Goal: Task Accomplishment & Management: Complete application form

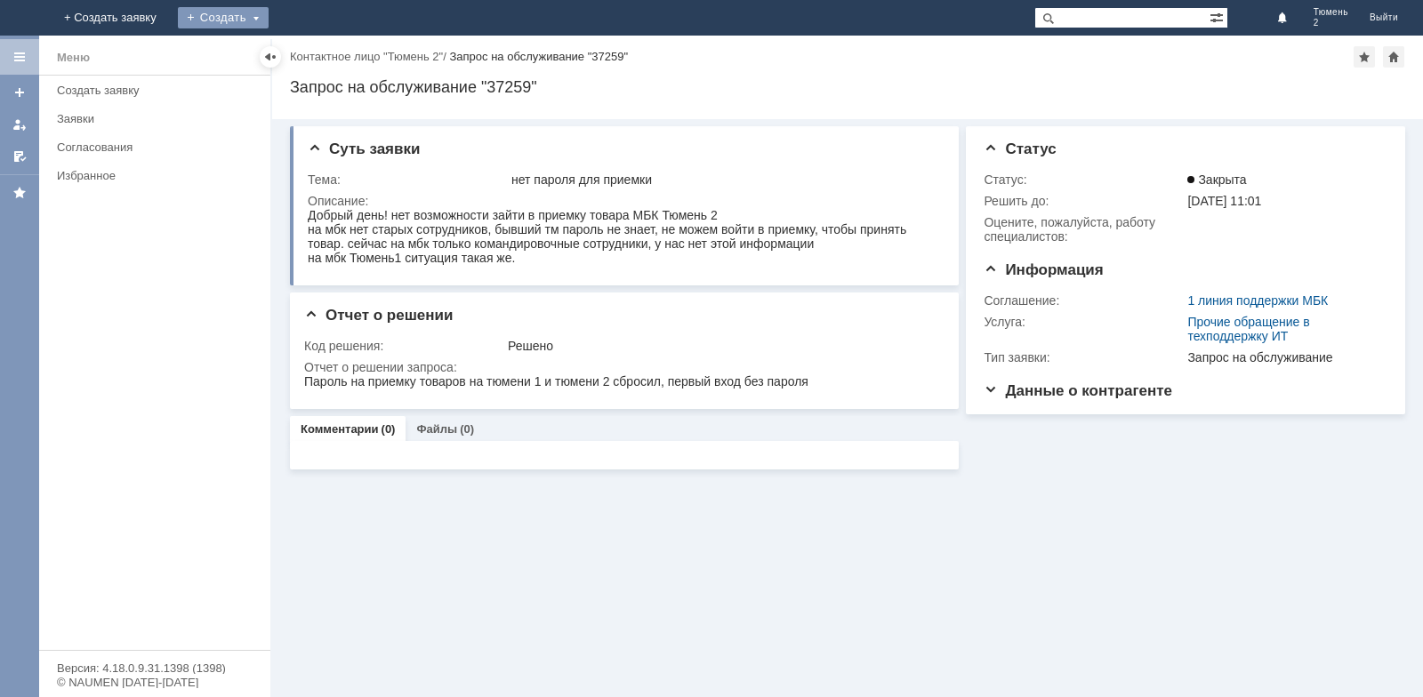
click at [269, 17] on div "Создать" at bounding box center [223, 17] width 91 height 21
click at [317, 52] on link "Заявка" at bounding box center [248, 53] width 135 height 21
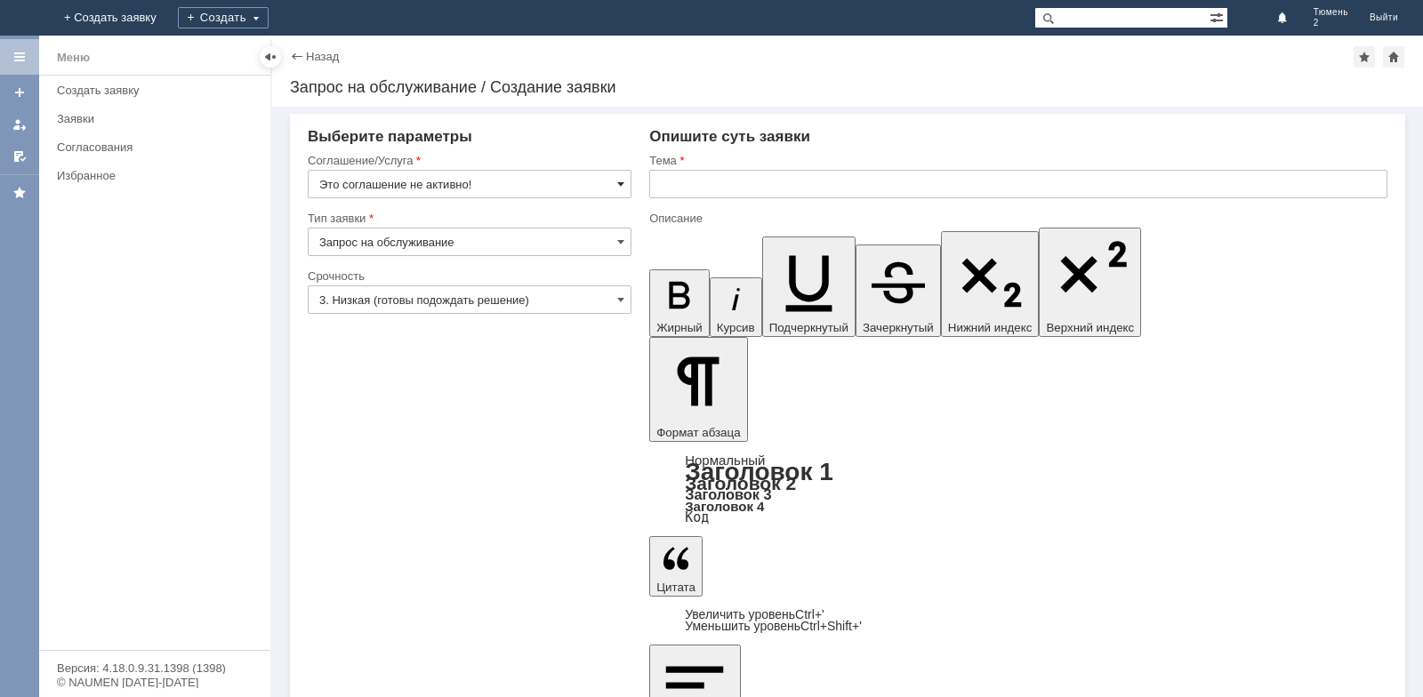
click at [621, 181] on span at bounding box center [620, 184] width 7 height 14
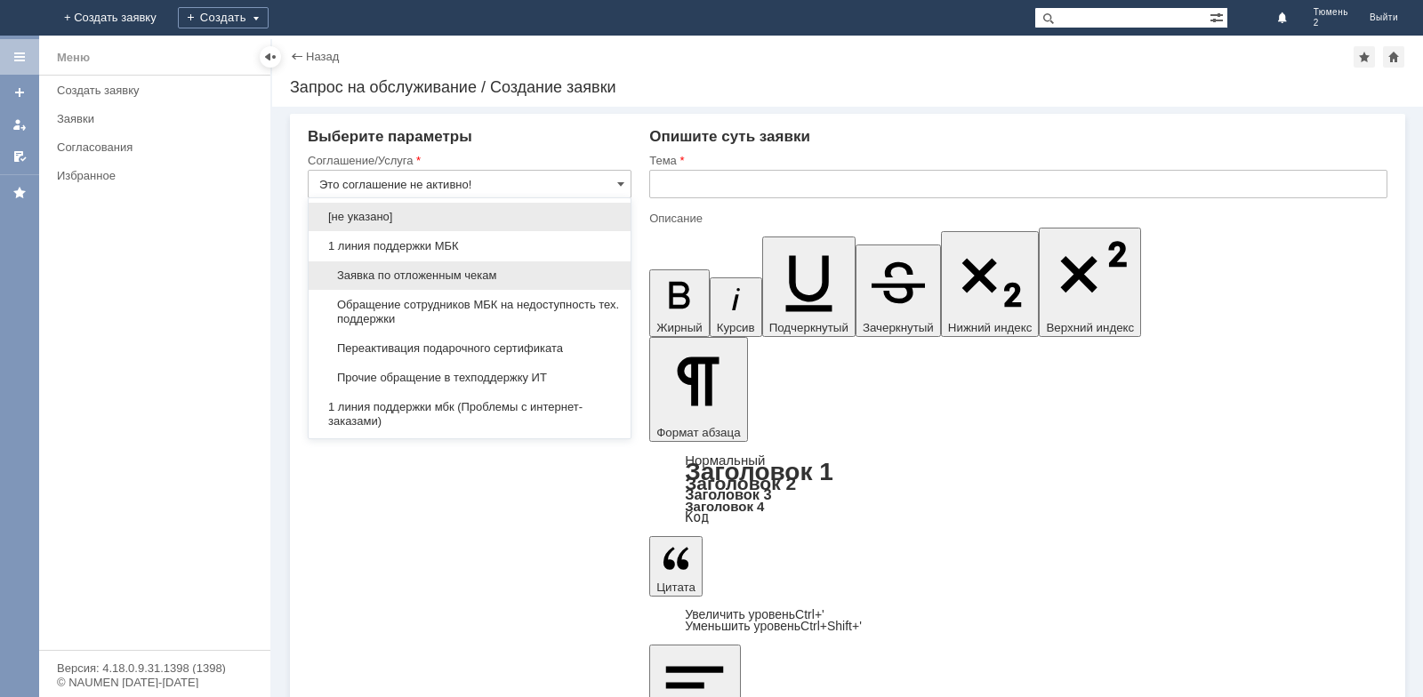
click at [461, 271] on span "Заявка по отложенным чекам" at bounding box center [469, 276] width 301 height 14
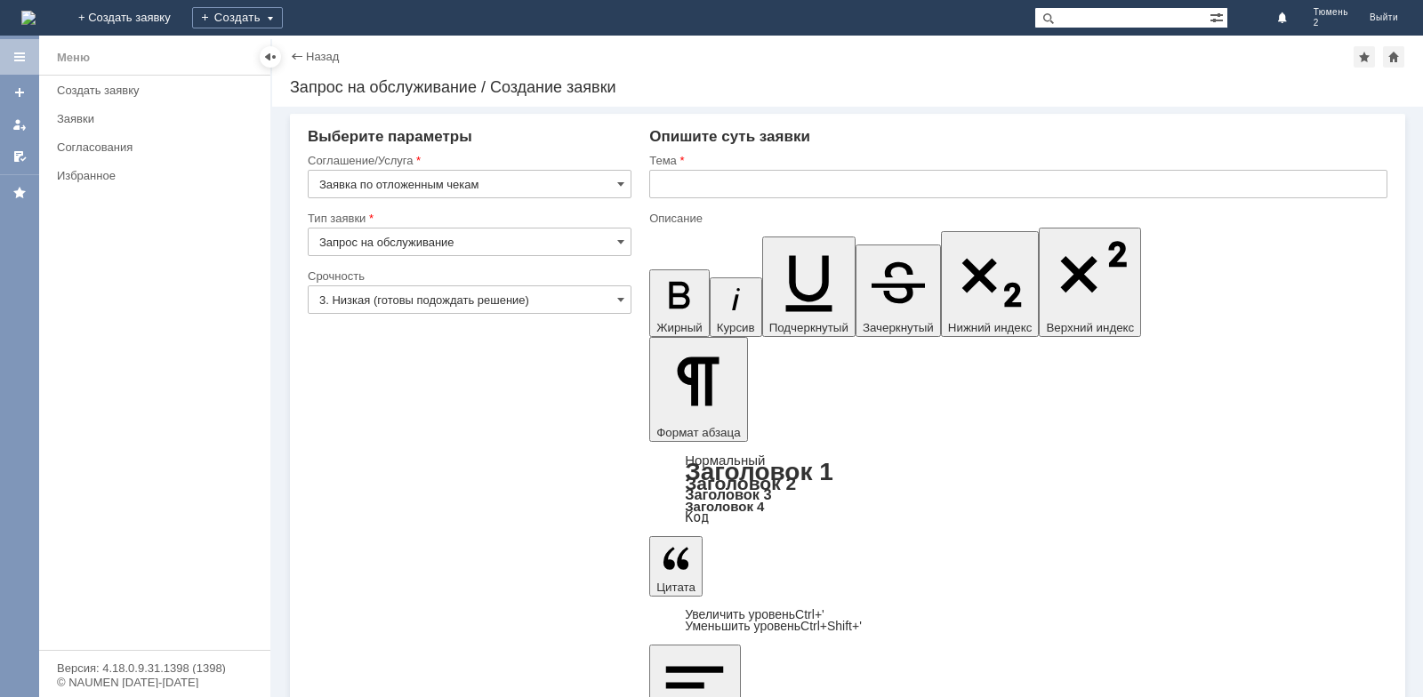
type input "Заявка по отложенным чекам"
click at [698, 185] on input "text" at bounding box center [1018, 184] width 738 height 28
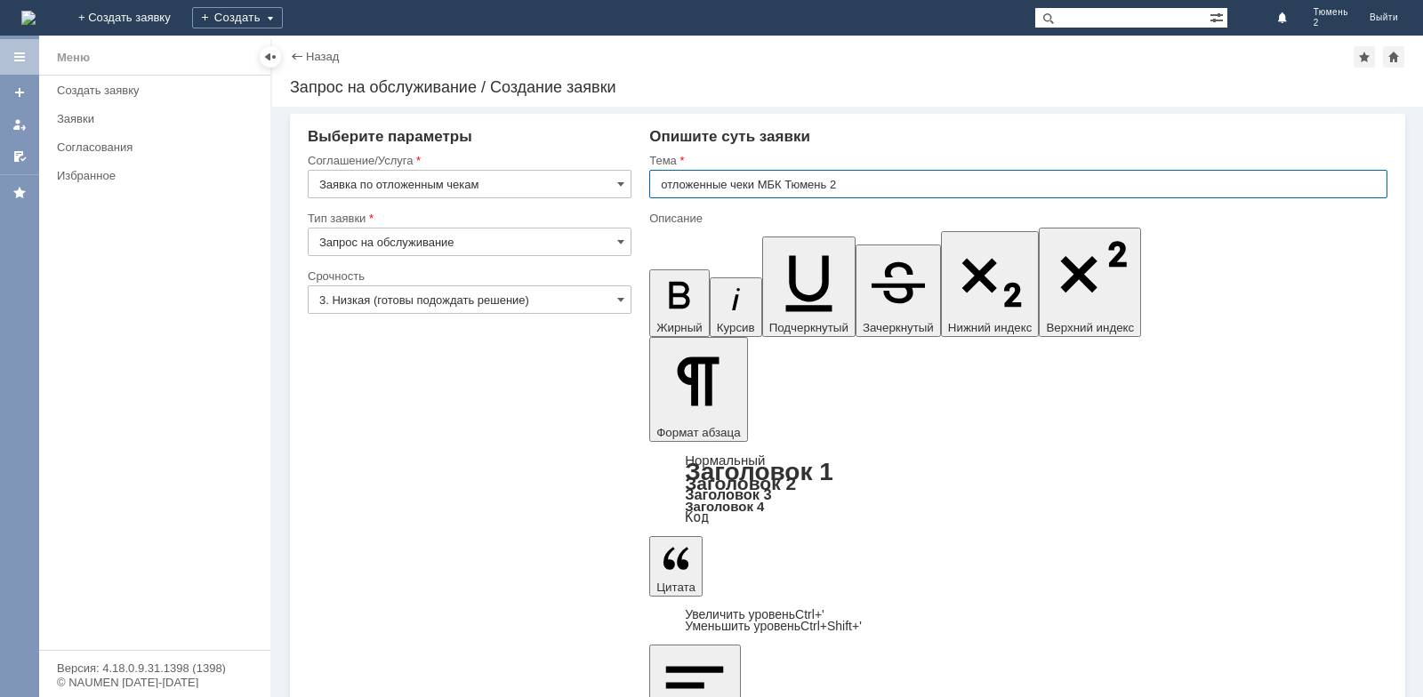
type input "отложенные чеки МБК Тюмень 2"
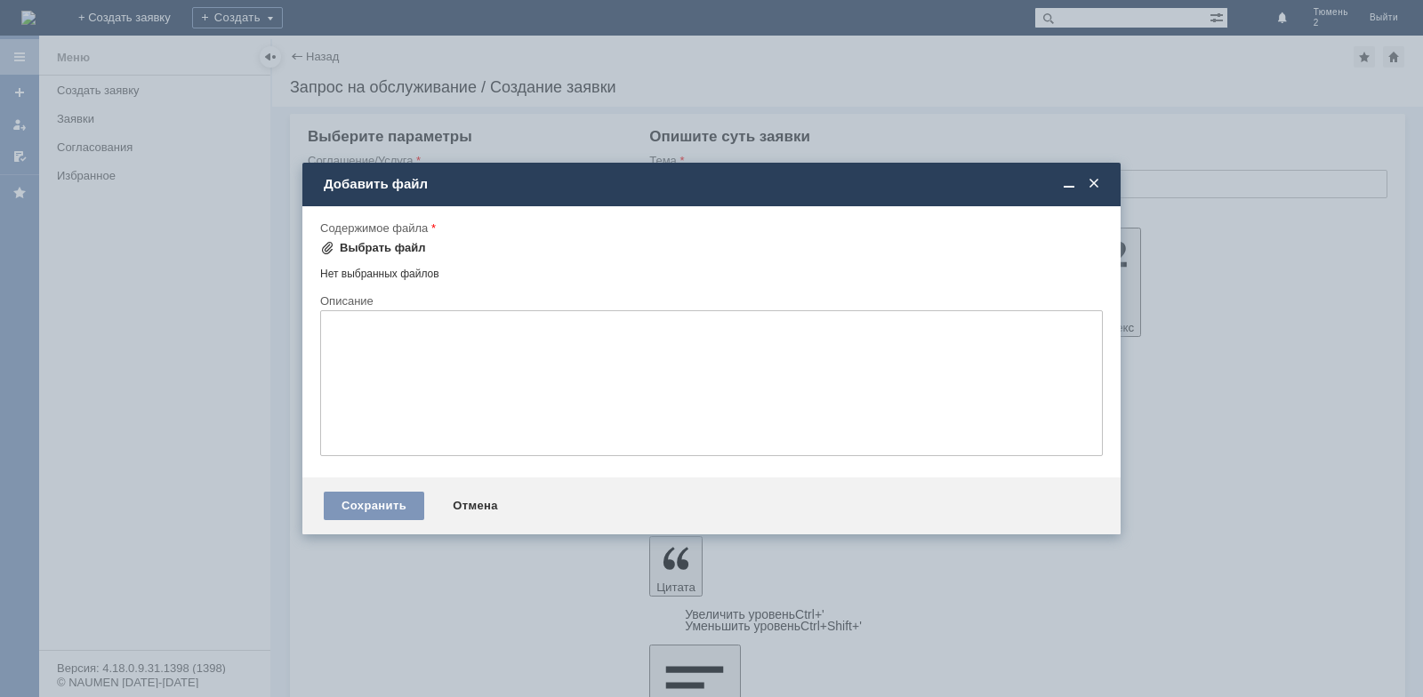
click at [365, 245] on div "Выбрать файл" at bounding box center [383, 248] width 86 height 14
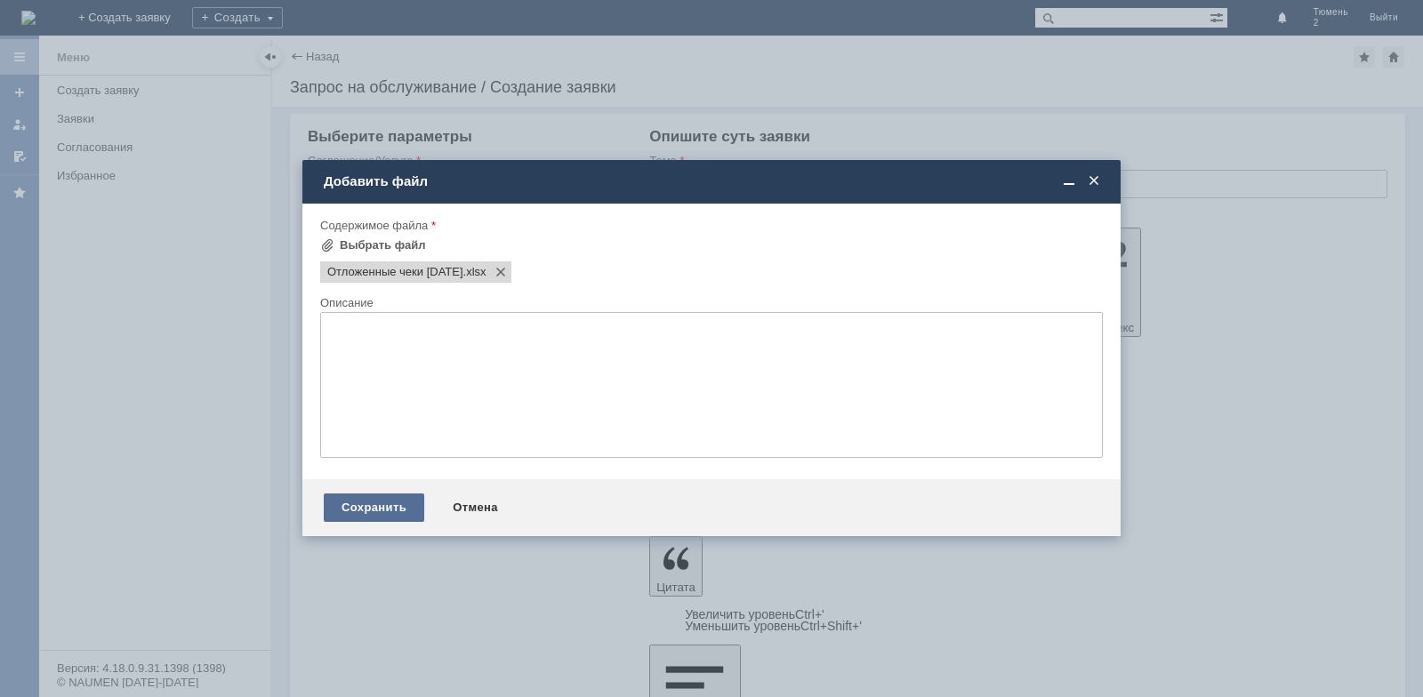
click at [376, 512] on div "Сохранить" at bounding box center [374, 507] width 100 height 28
